Goal: Use online tool/utility

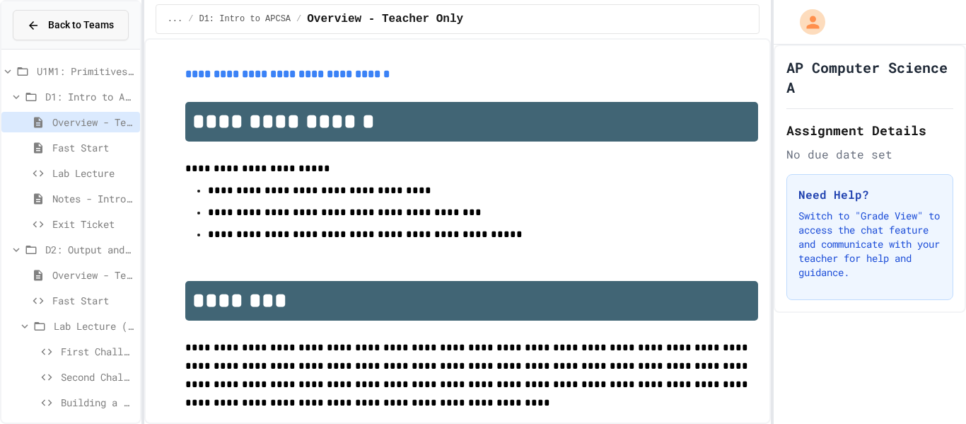
click at [69, 22] on span "Back to Teams" at bounding box center [81, 25] width 66 height 15
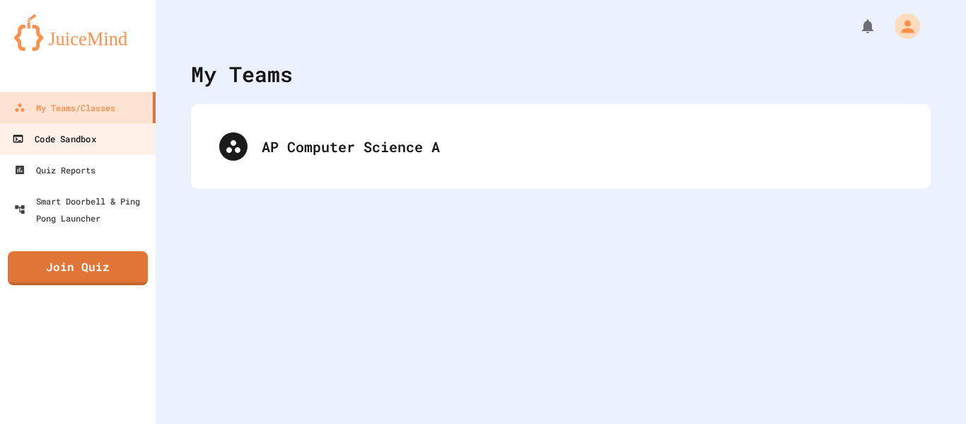
click at [74, 132] on div "Code Sandbox" at bounding box center [53, 139] width 83 height 18
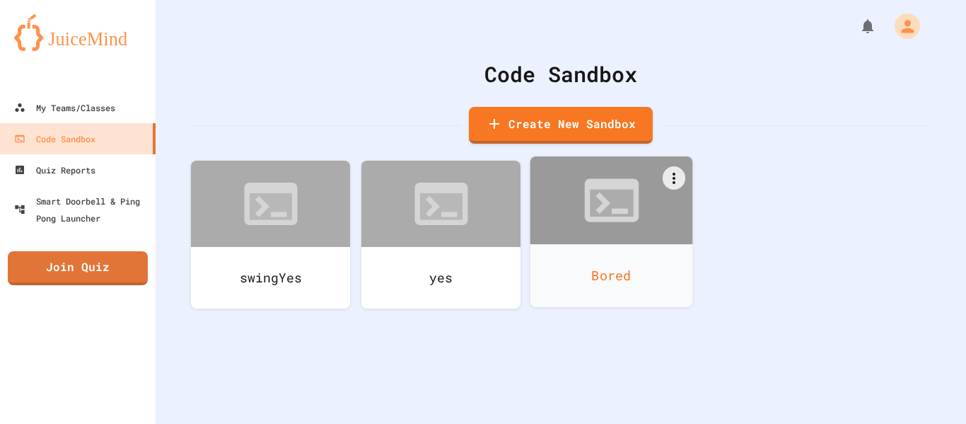
click at [581, 255] on div "Bored" at bounding box center [611, 275] width 163 height 63
